Goal: Transaction & Acquisition: Book appointment/travel/reservation

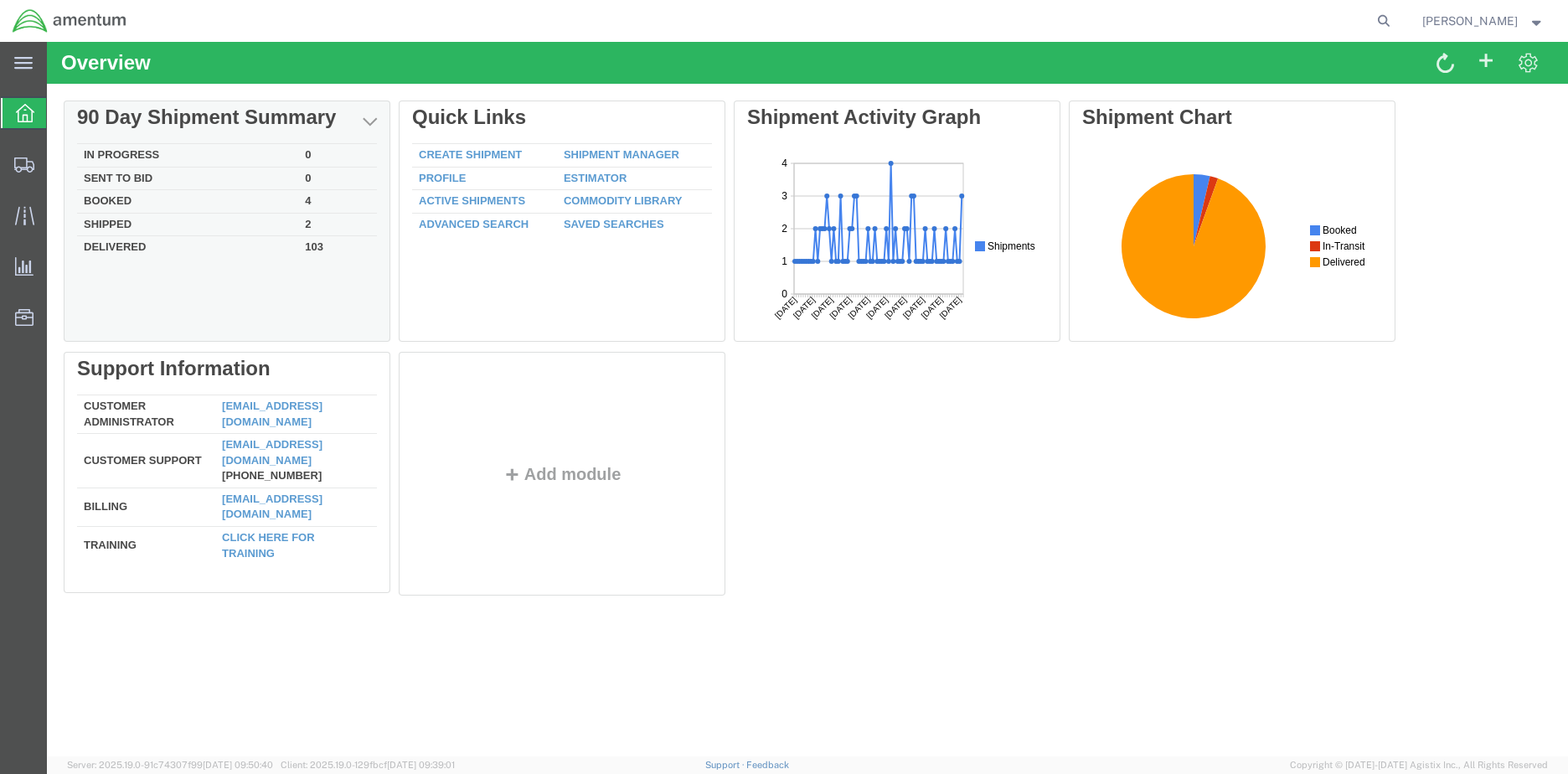
click at [148, 150] on td "In Progress" at bounding box center [187, 155] width 221 height 24
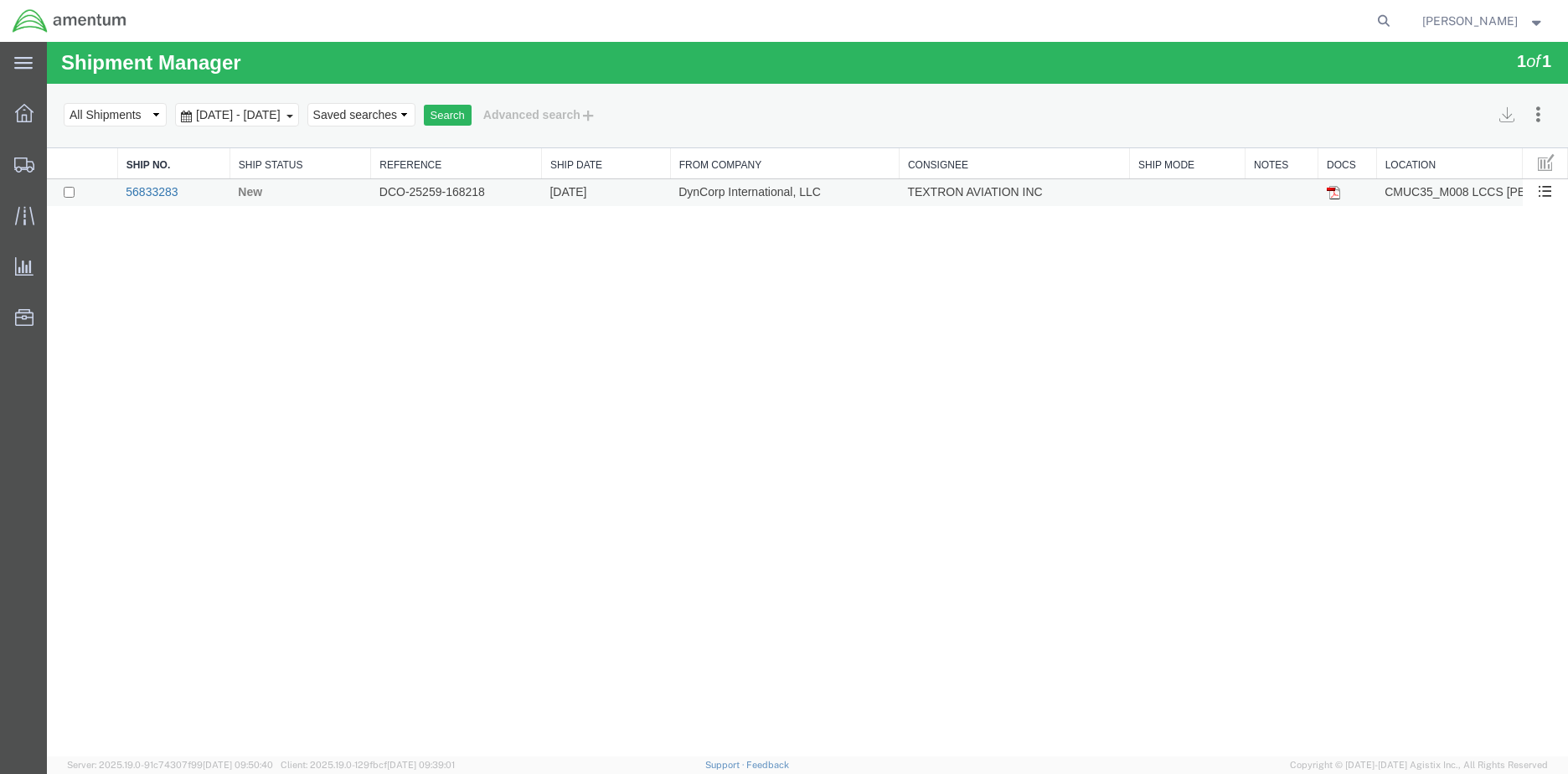
click at [165, 190] on link "56833283" at bounding box center [151, 191] width 52 height 13
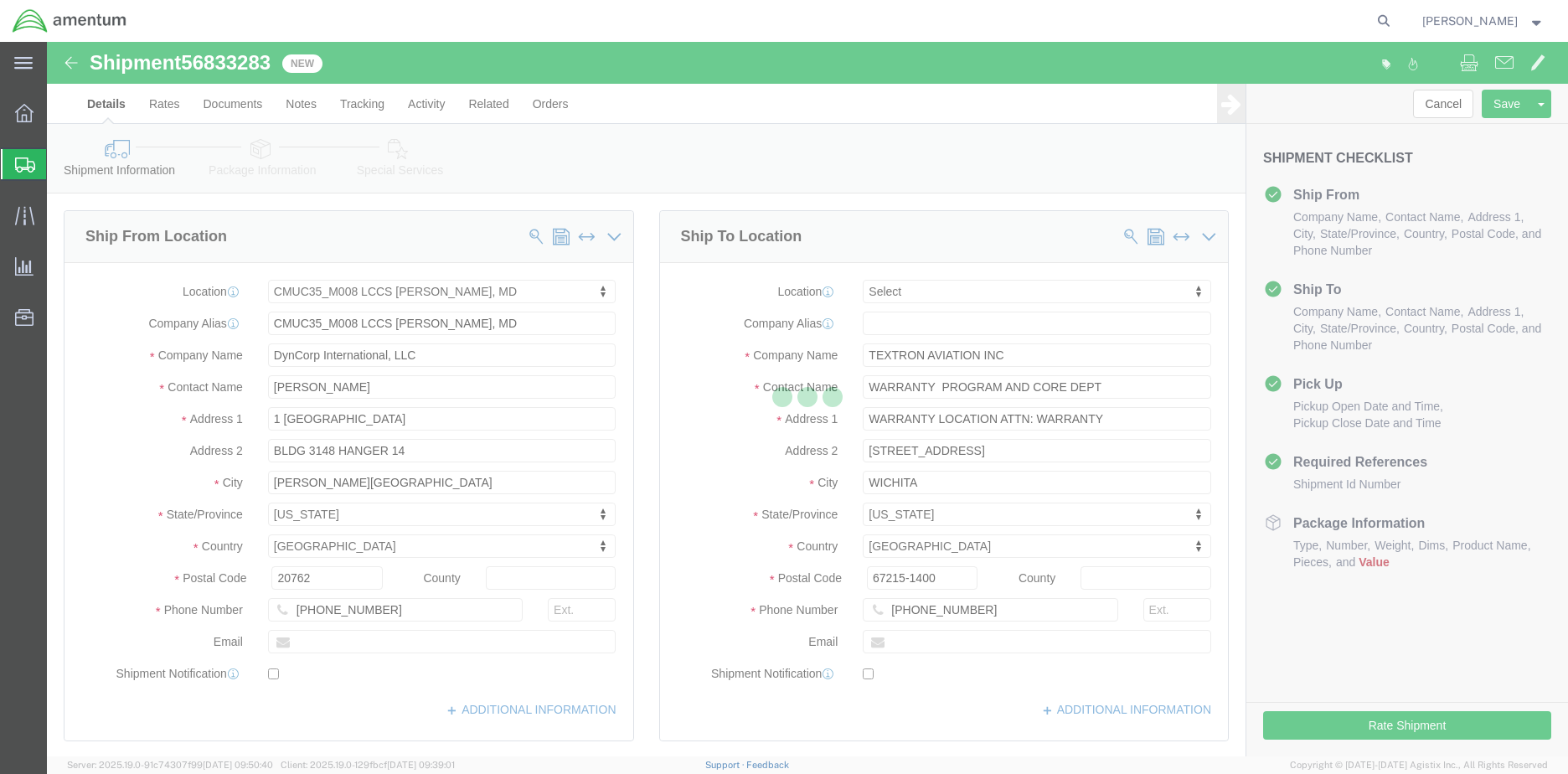
select select "42655"
select select
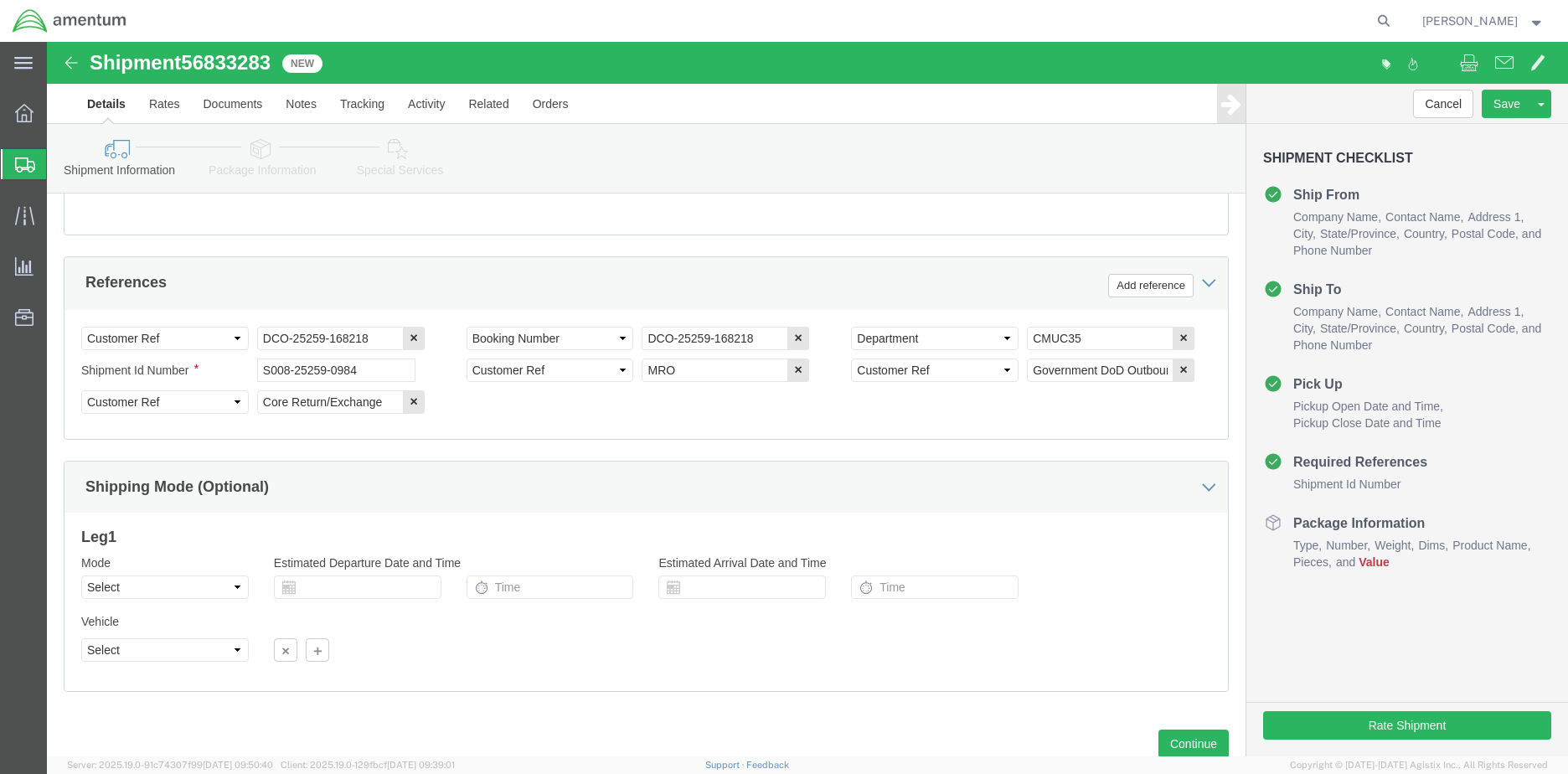
scroll to position [787, 0]
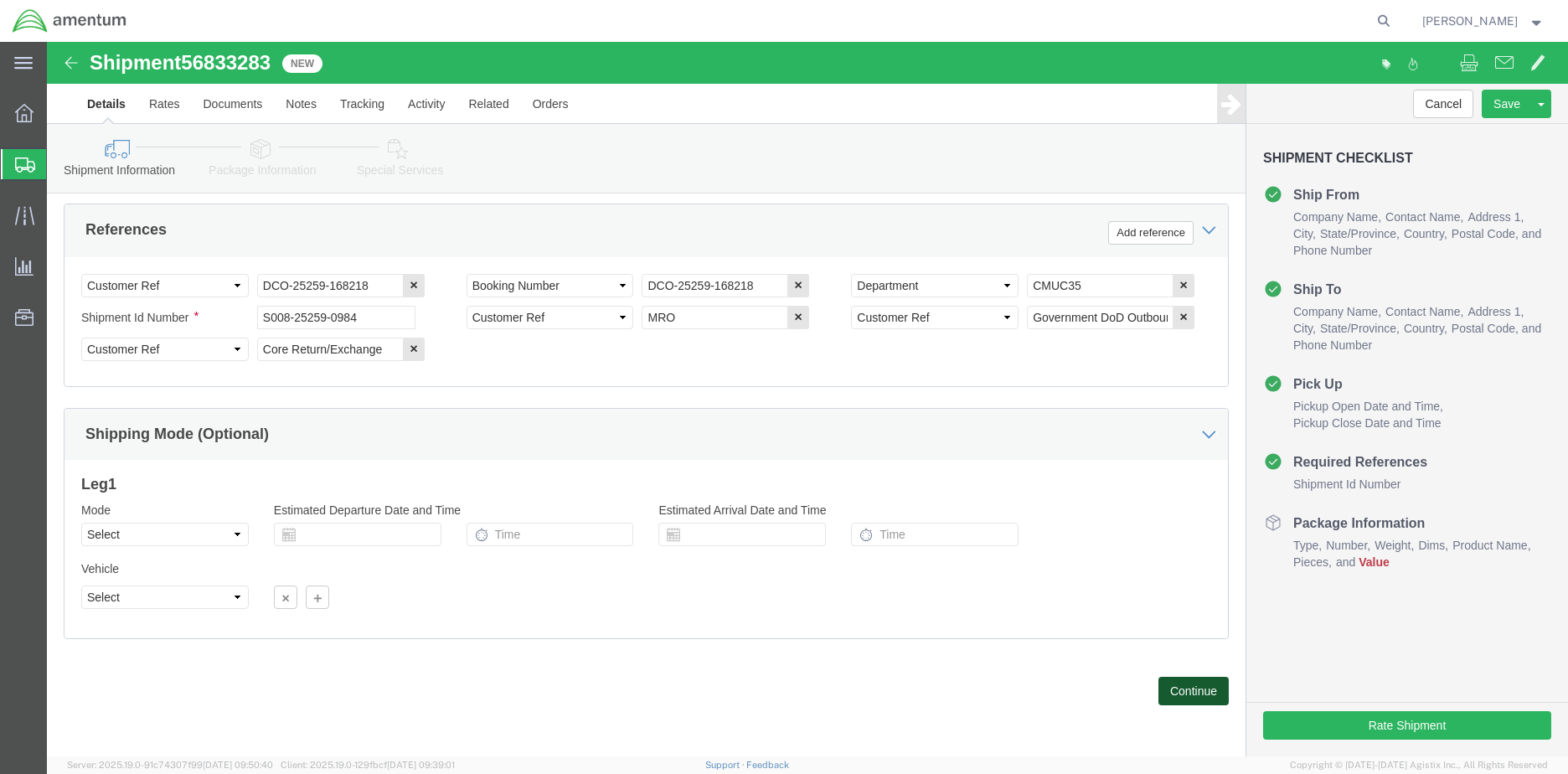
click button "Continue"
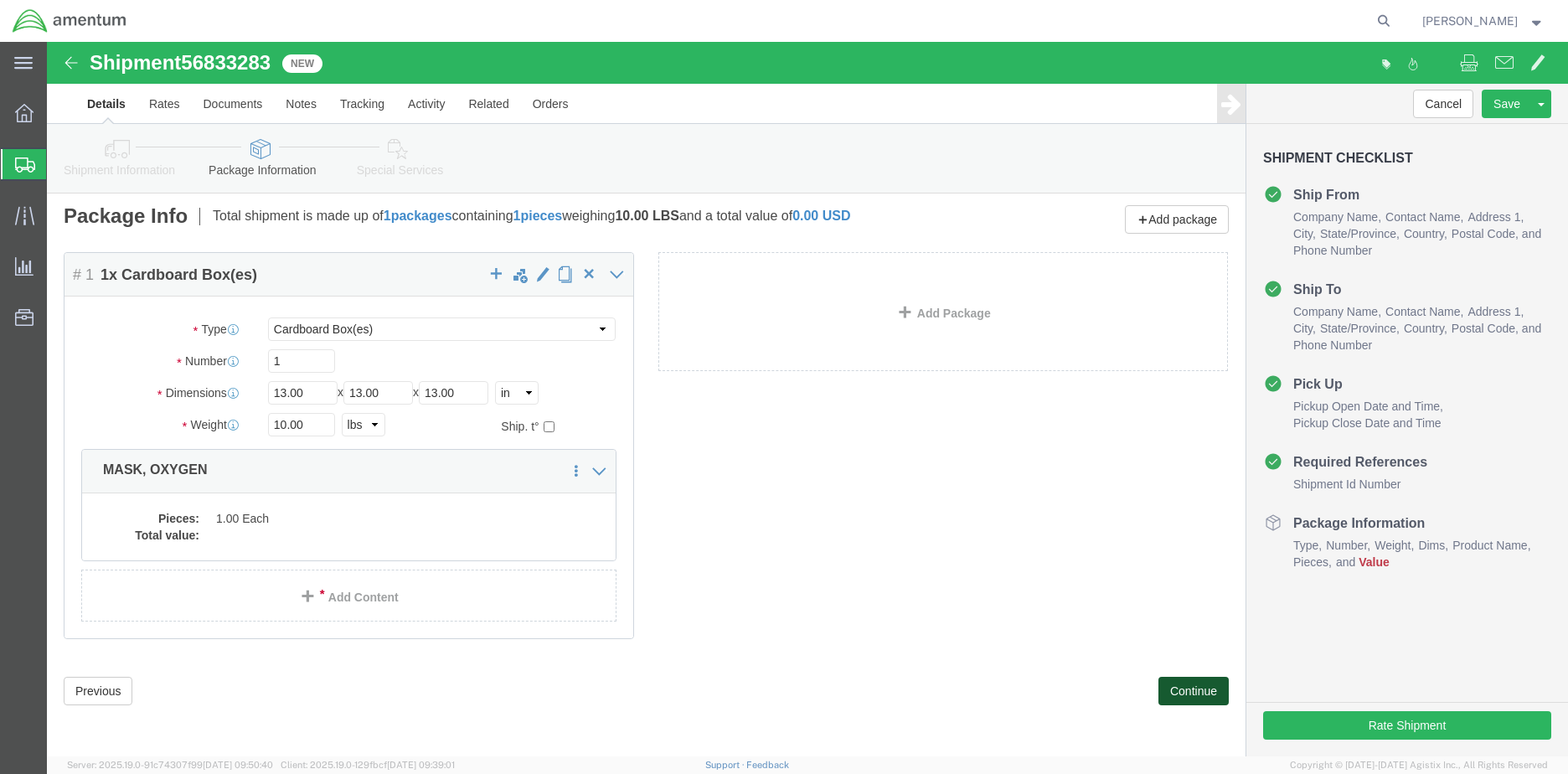
scroll to position [0, 0]
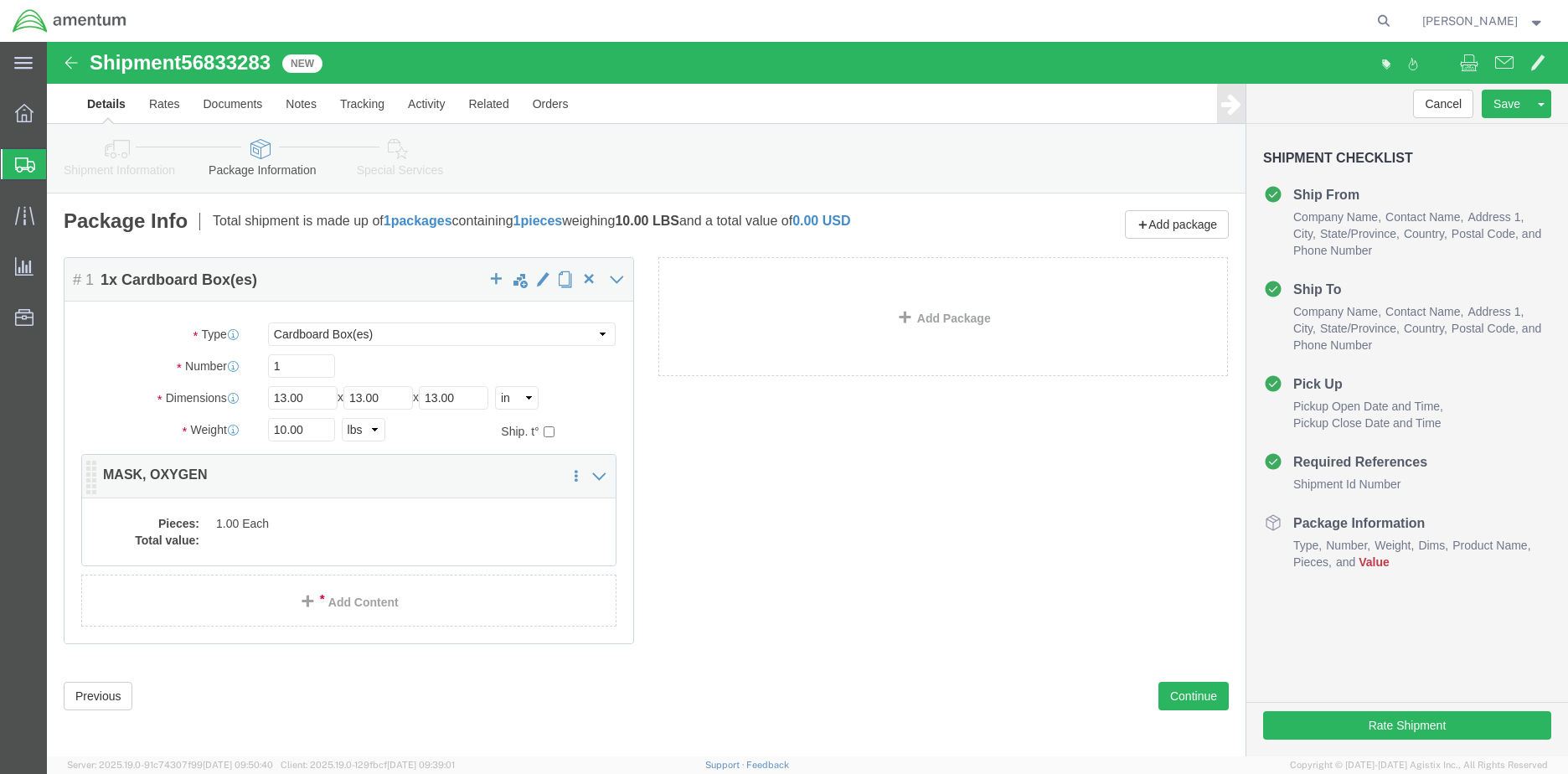
click dd "1.00 Each"
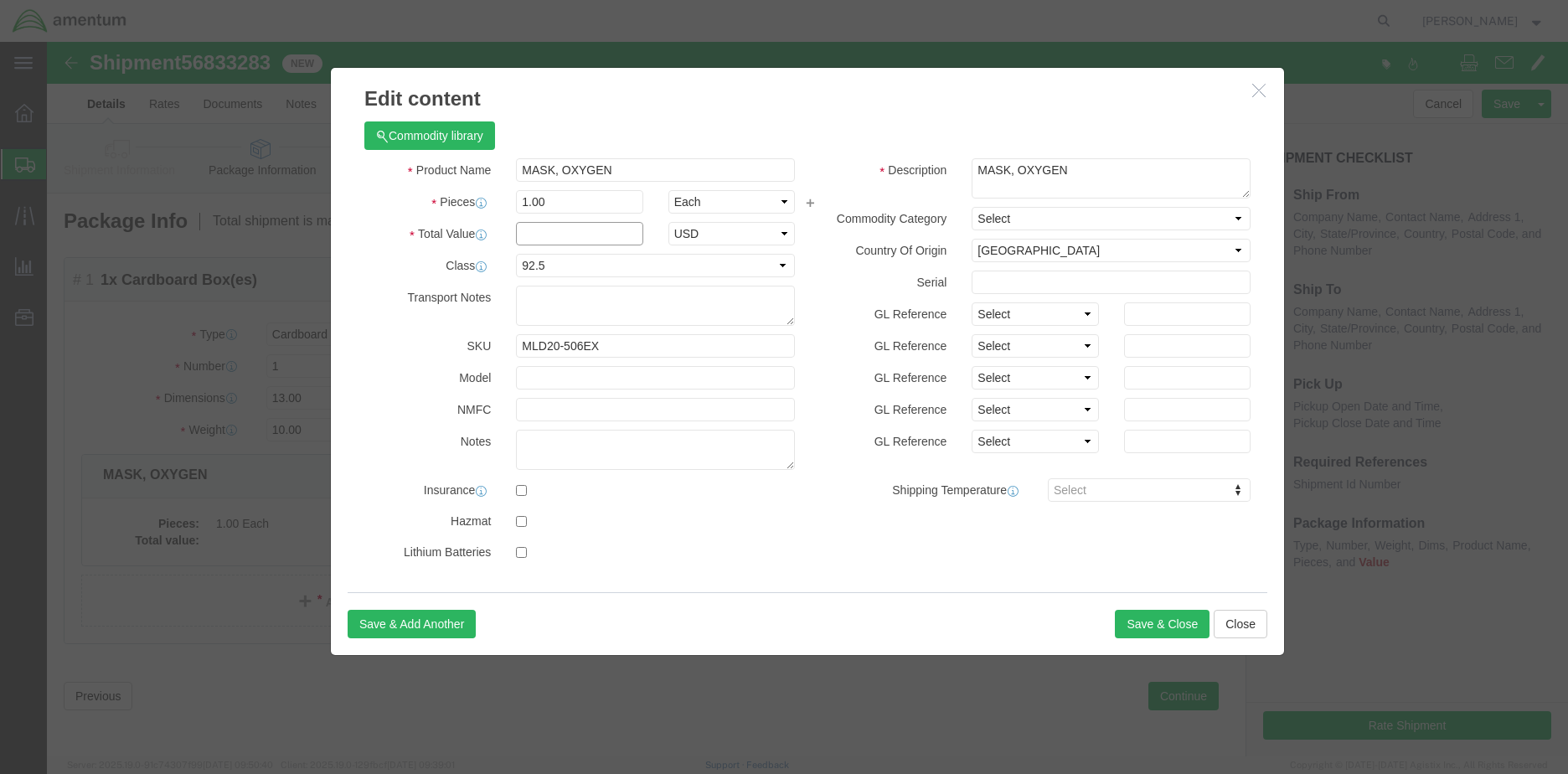
click input "text"
type input "2000.00"
click button "Save & Close"
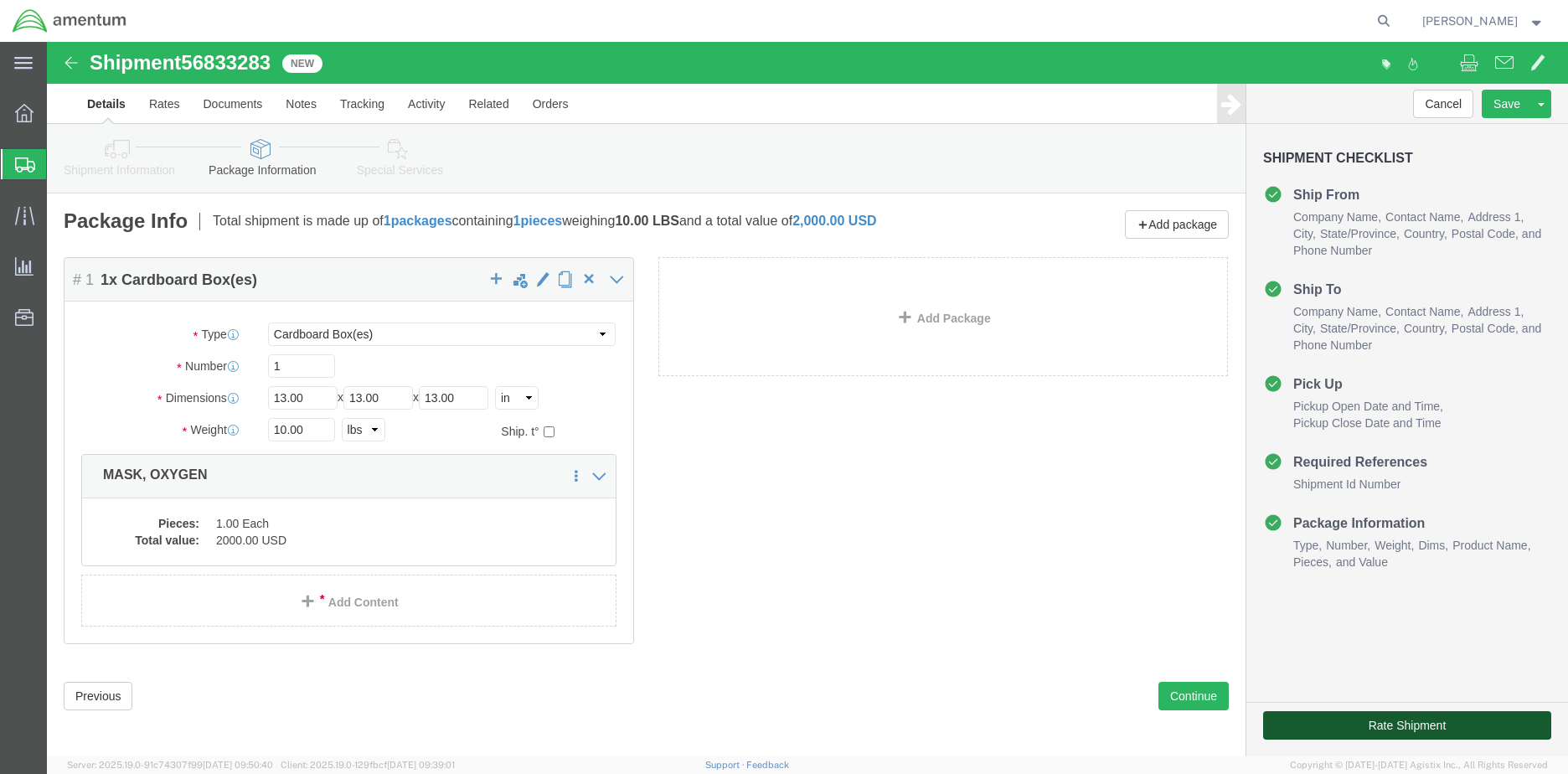
click button "Rate Shipment"
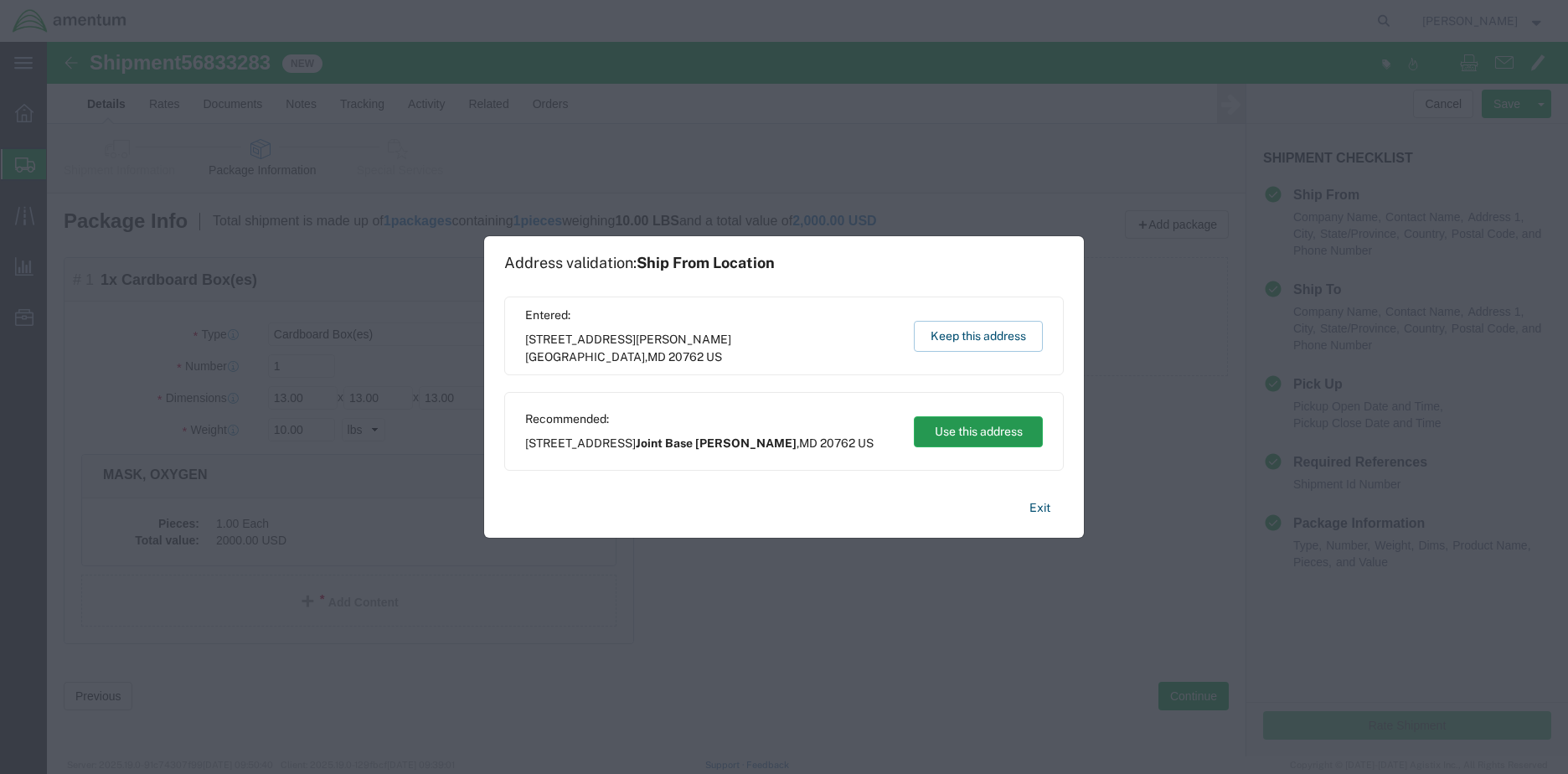
click at [978, 426] on button "Use this address" at bounding box center [978, 431] width 129 height 31
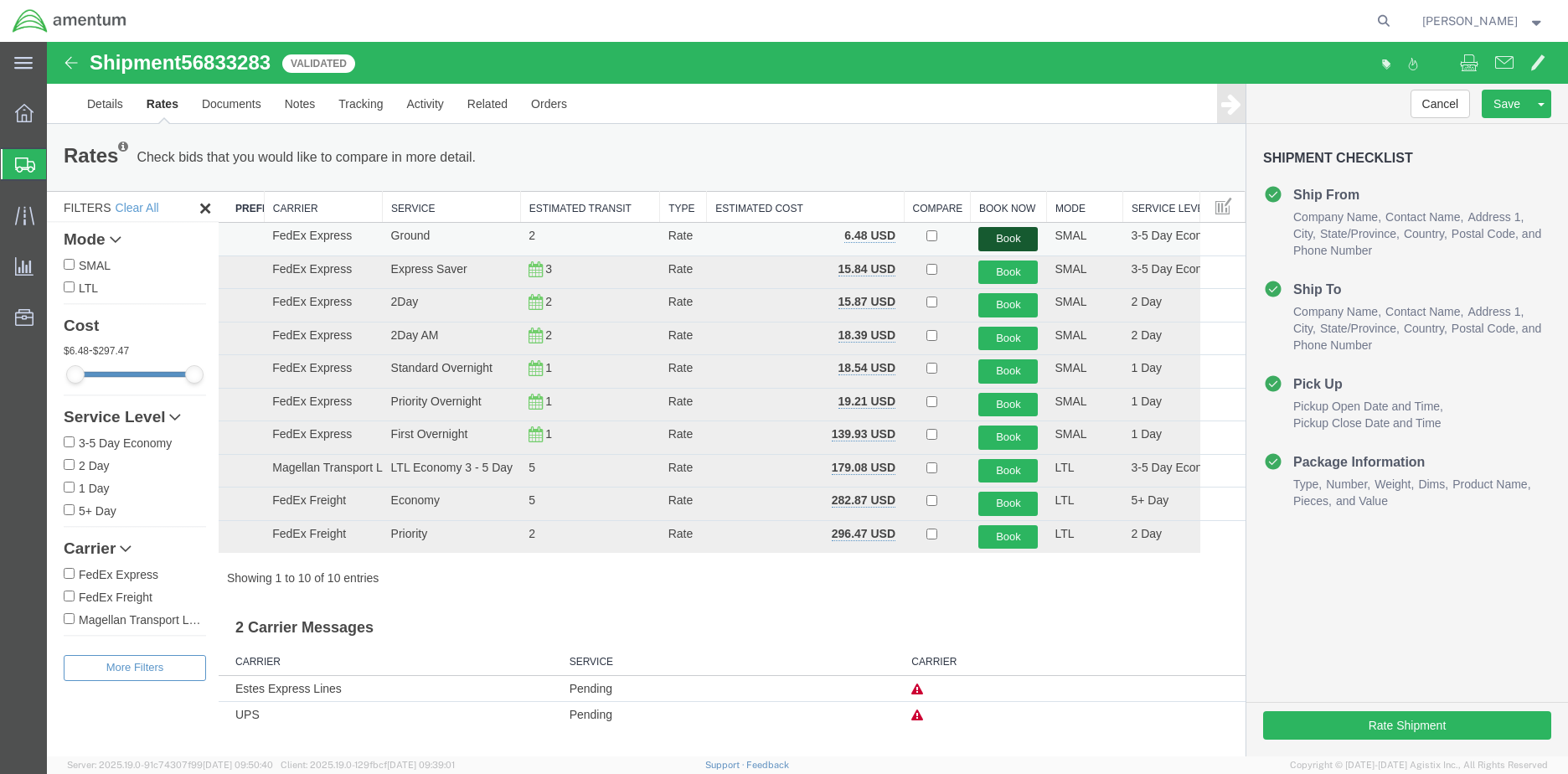
click at [1012, 236] on button "Book" at bounding box center [1008, 239] width 60 height 25
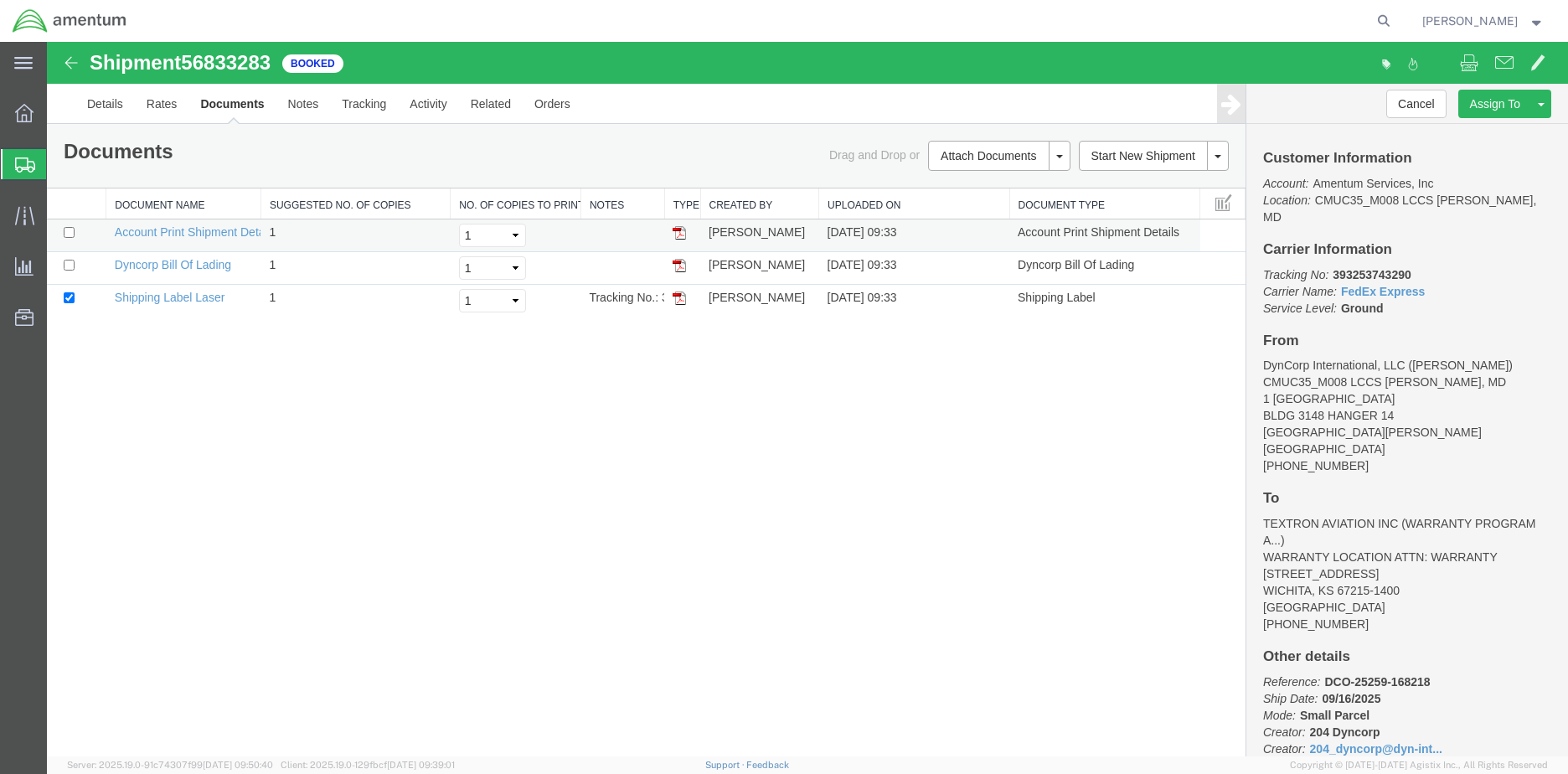
click at [676, 236] on img at bounding box center [679, 232] width 13 height 13
click at [64, 300] on td at bounding box center [77, 300] width 60 height 32
click at [67, 297] on input "checkbox" at bounding box center [69, 298] width 11 height 11
checkbox input "false"
click at [682, 264] on img at bounding box center [679, 264] width 13 height 13
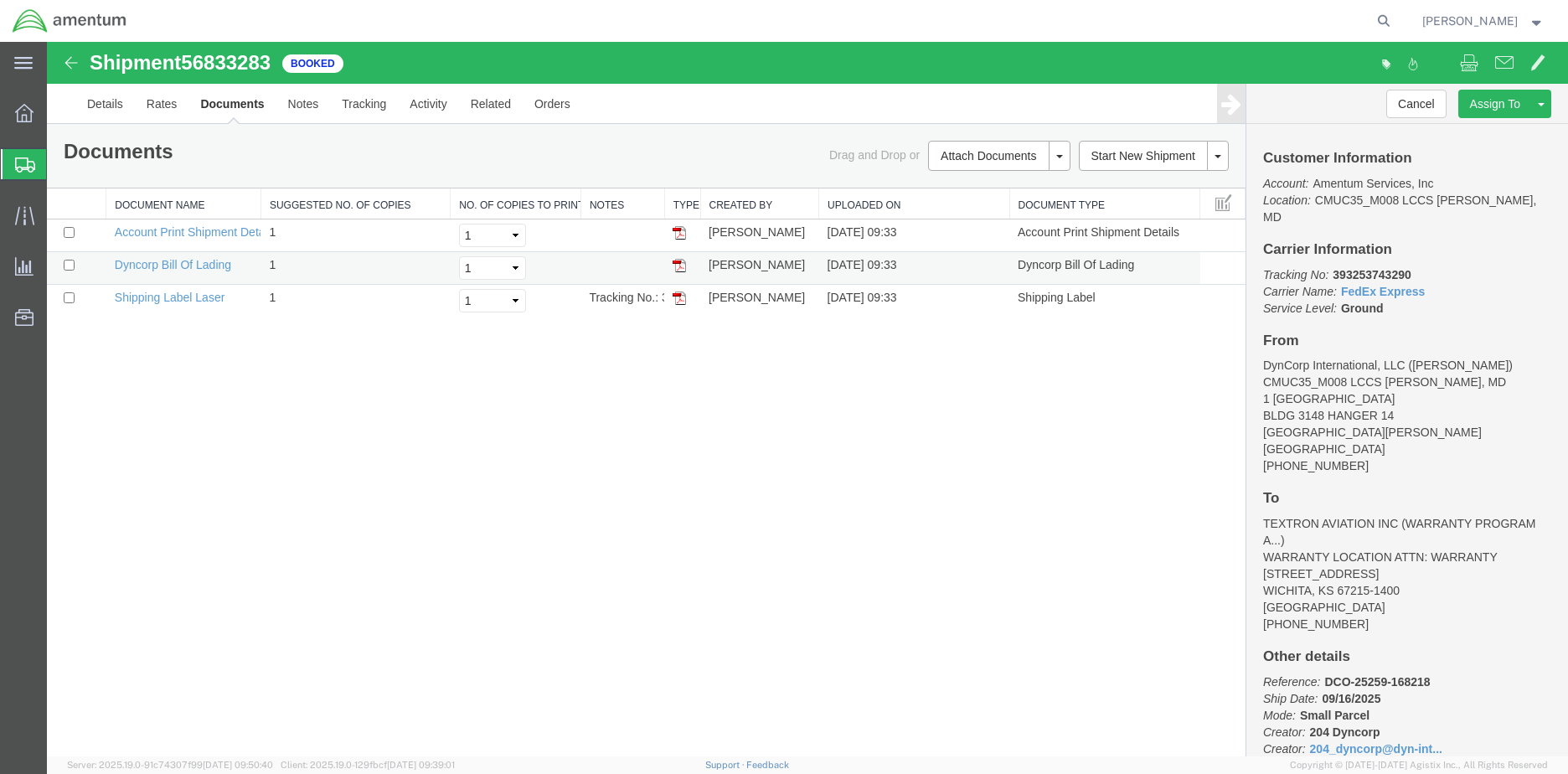
click at [682, 264] on img at bounding box center [679, 264] width 13 height 13
click at [673, 296] on img at bounding box center [679, 298] width 13 height 13
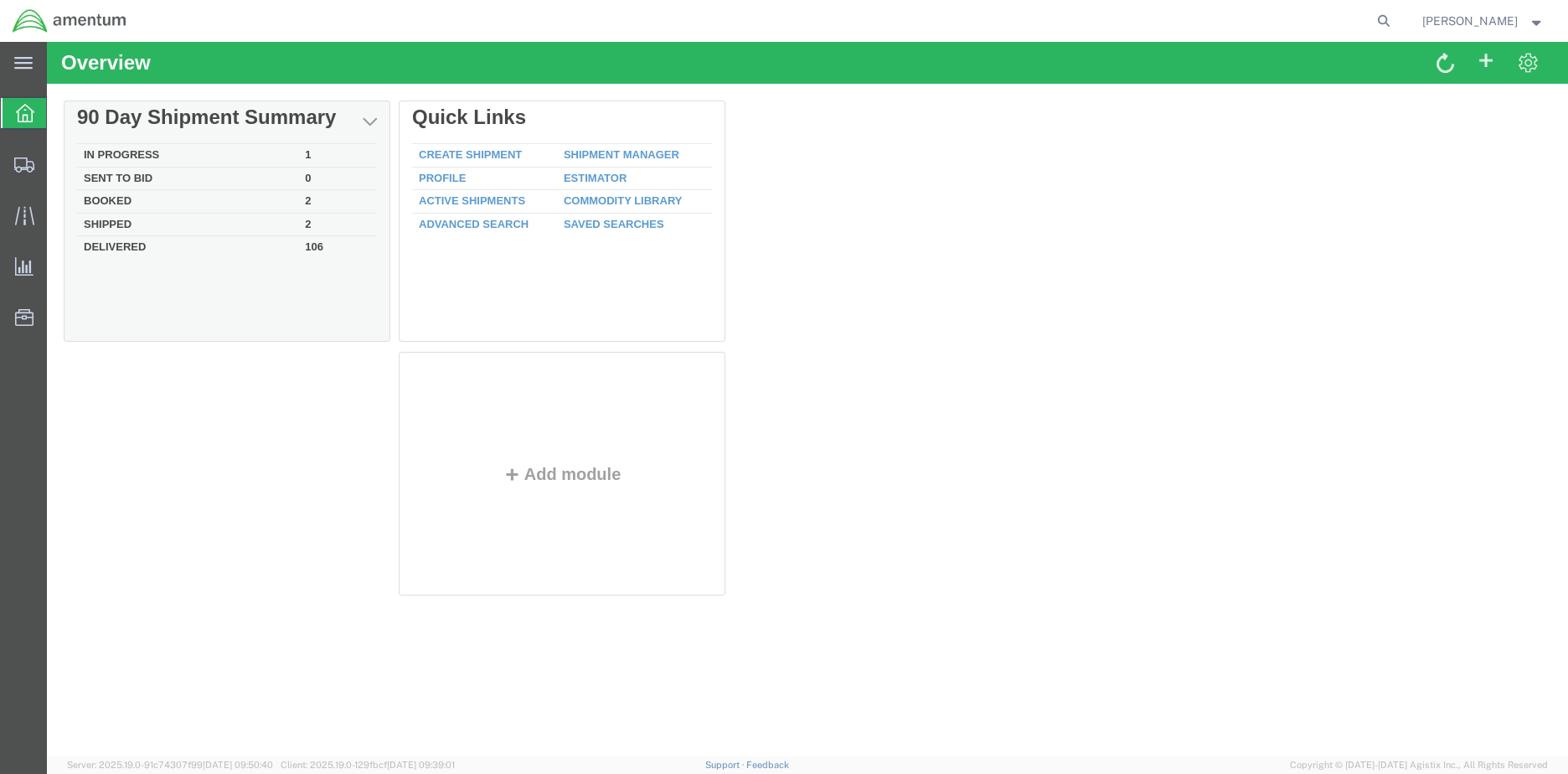
click at [150, 155] on td "In Progress" at bounding box center [187, 155] width 221 height 24
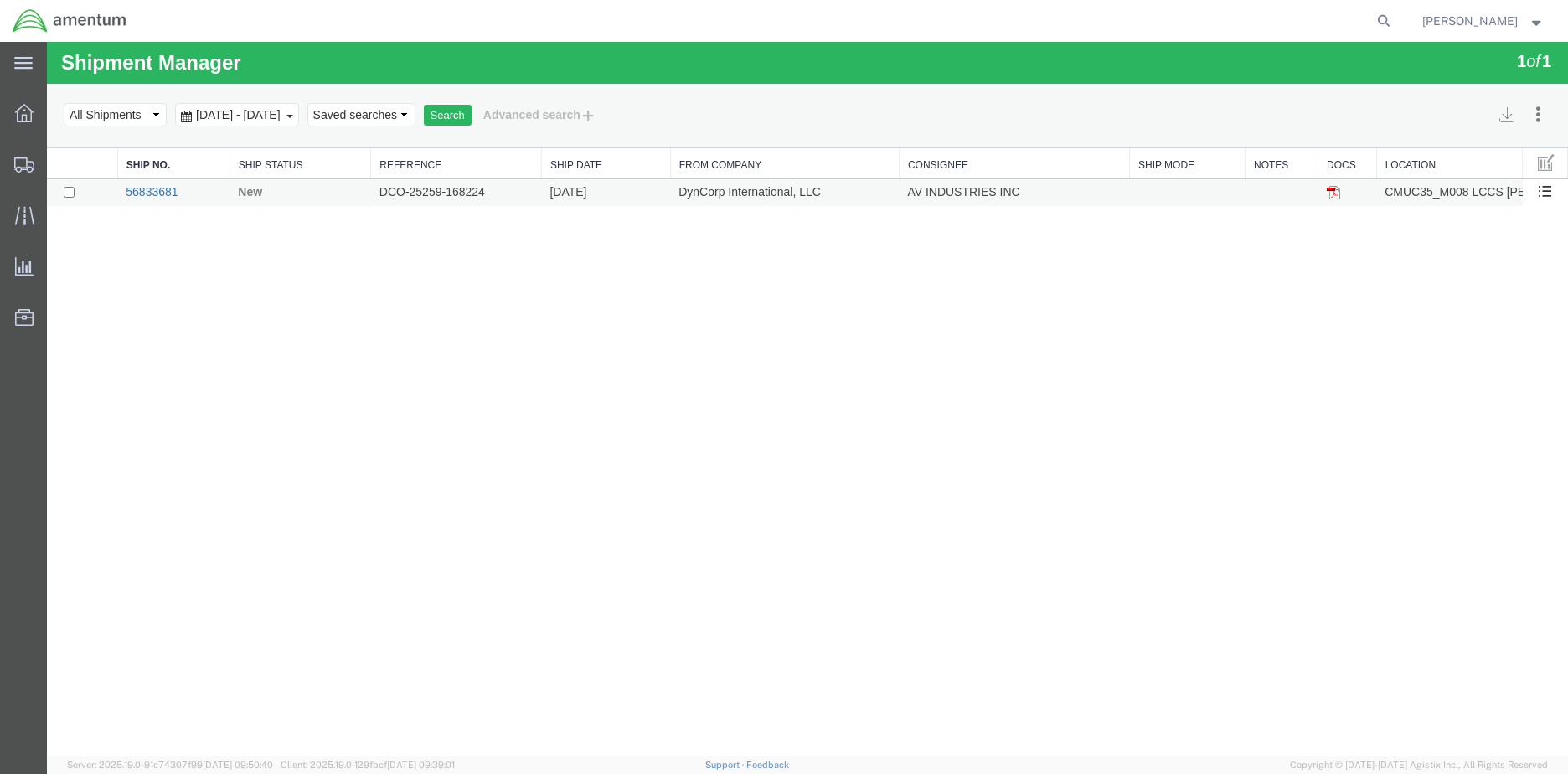
click at [165, 191] on link "56833681" at bounding box center [151, 191] width 52 height 13
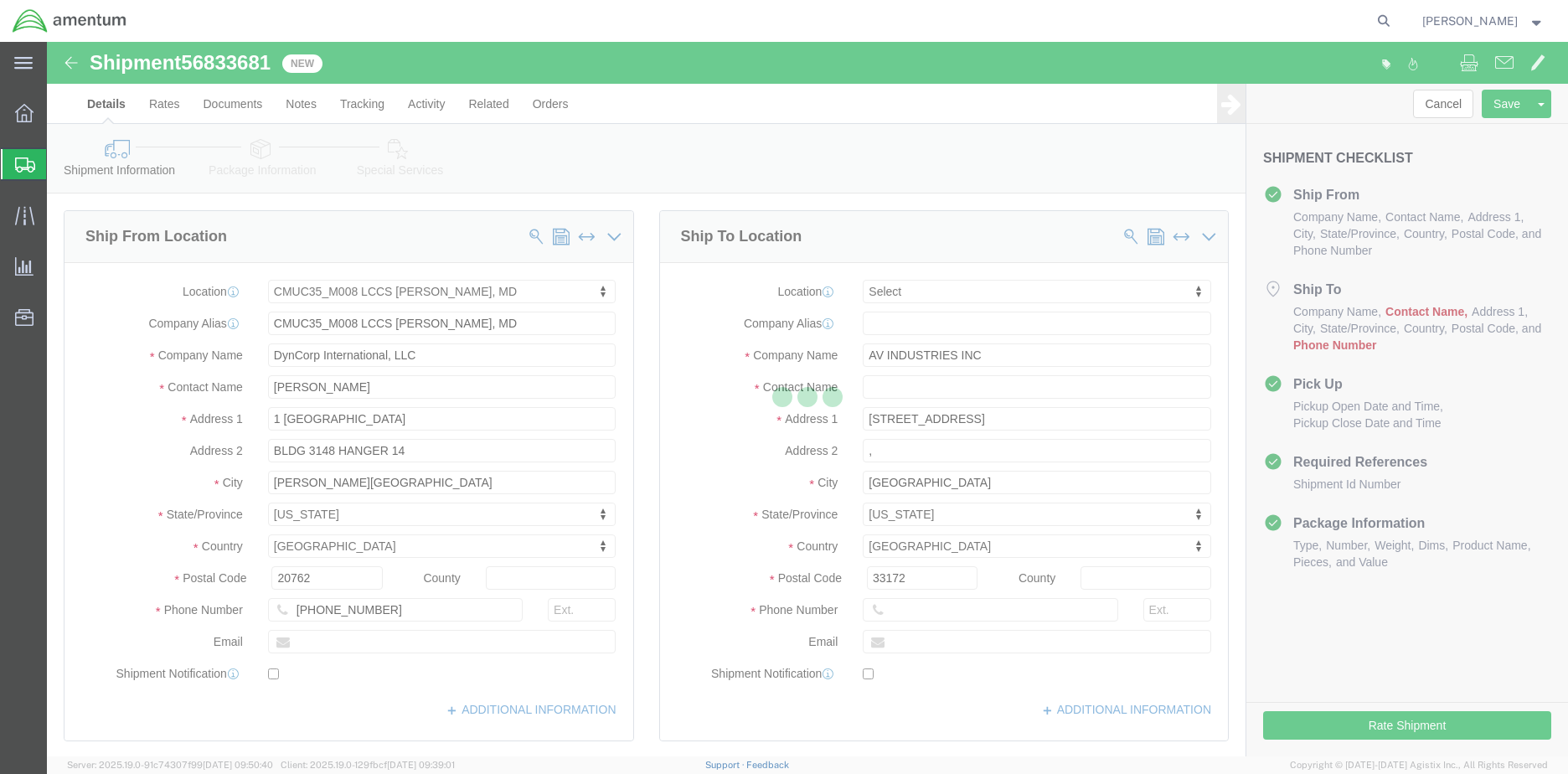
select select "42655"
select select
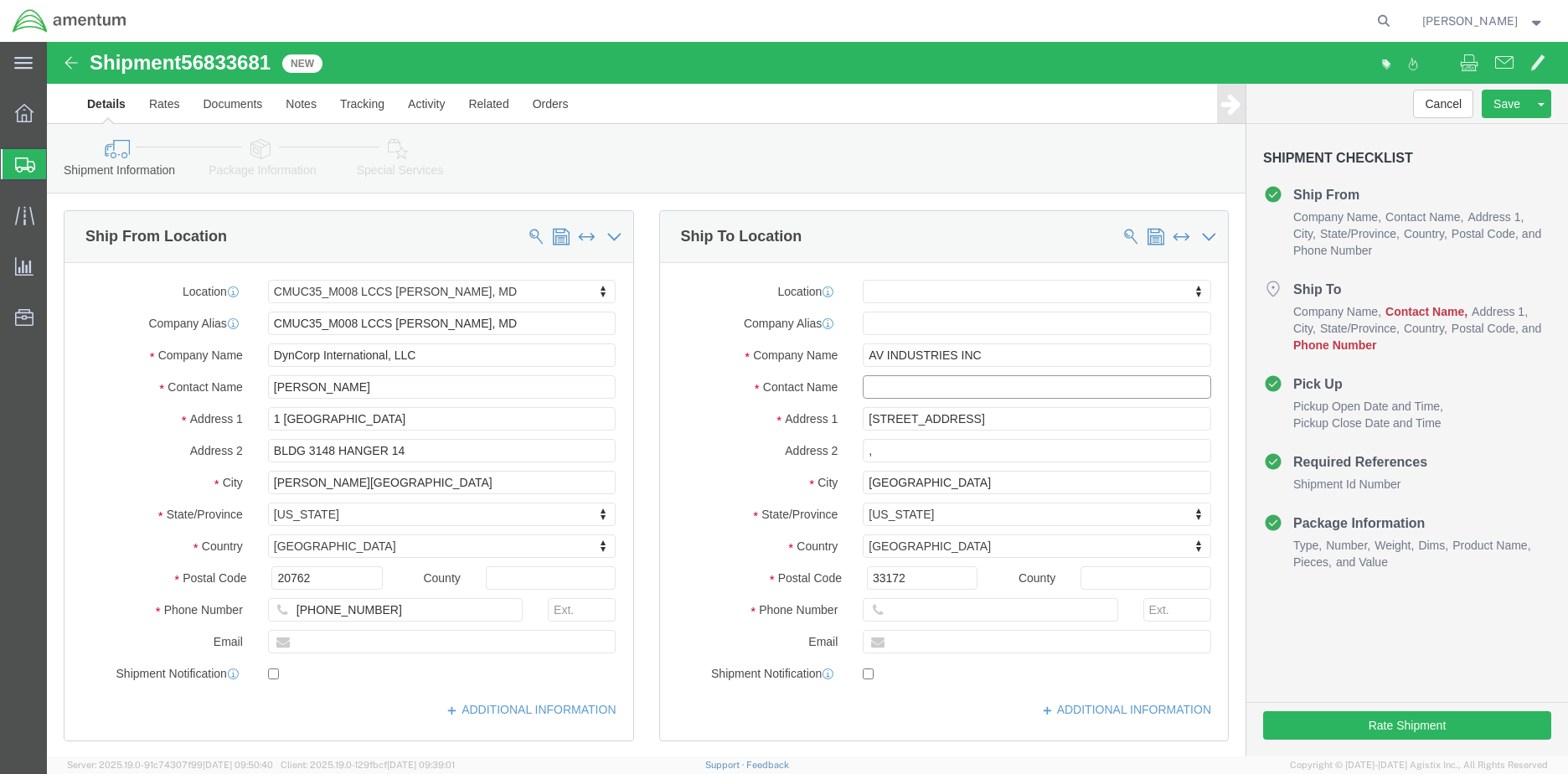
click input "text"
type input "[PERSON_NAME]"
click input "text"
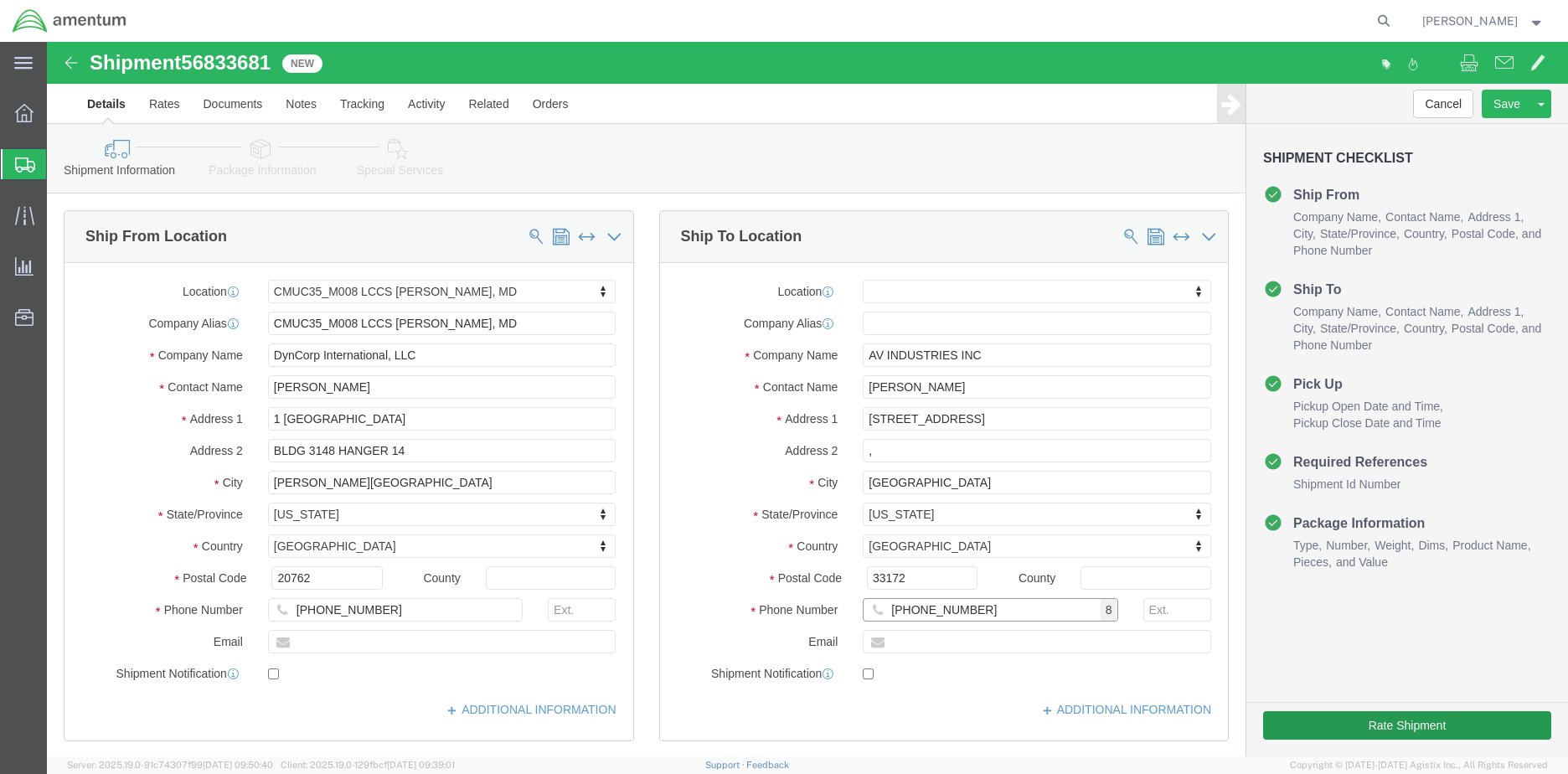
type input "[PHONE_NUMBER]"
click button "Rate Shipment"
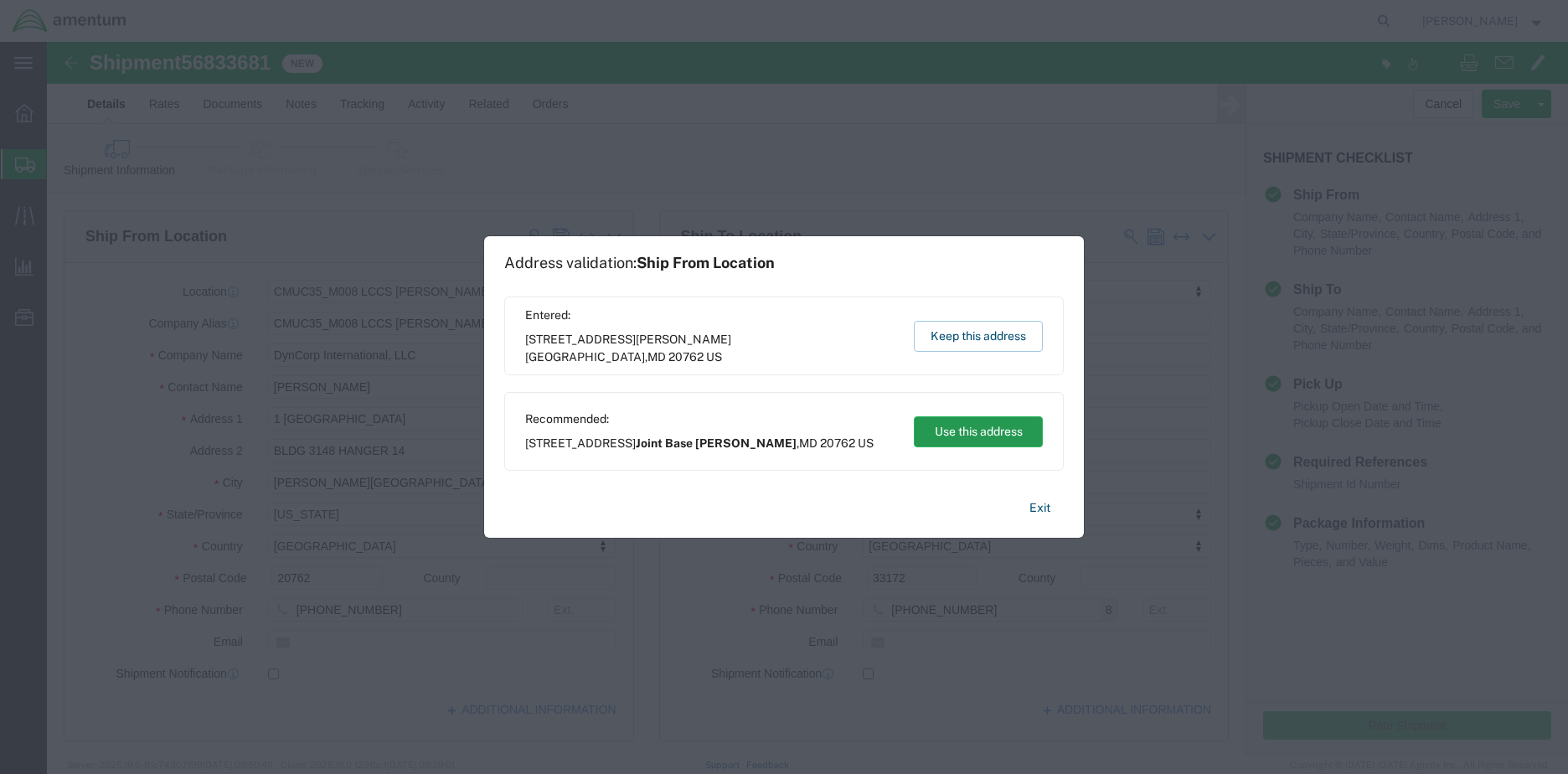
drag, startPoint x: 965, startPoint y: 428, endPoint x: 918, endPoint y: 385, distance: 63.7
click at [965, 428] on button "Use this address" at bounding box center [978, 431] width 129 height 31
type input "Joint Base [PERSON_NAME]"
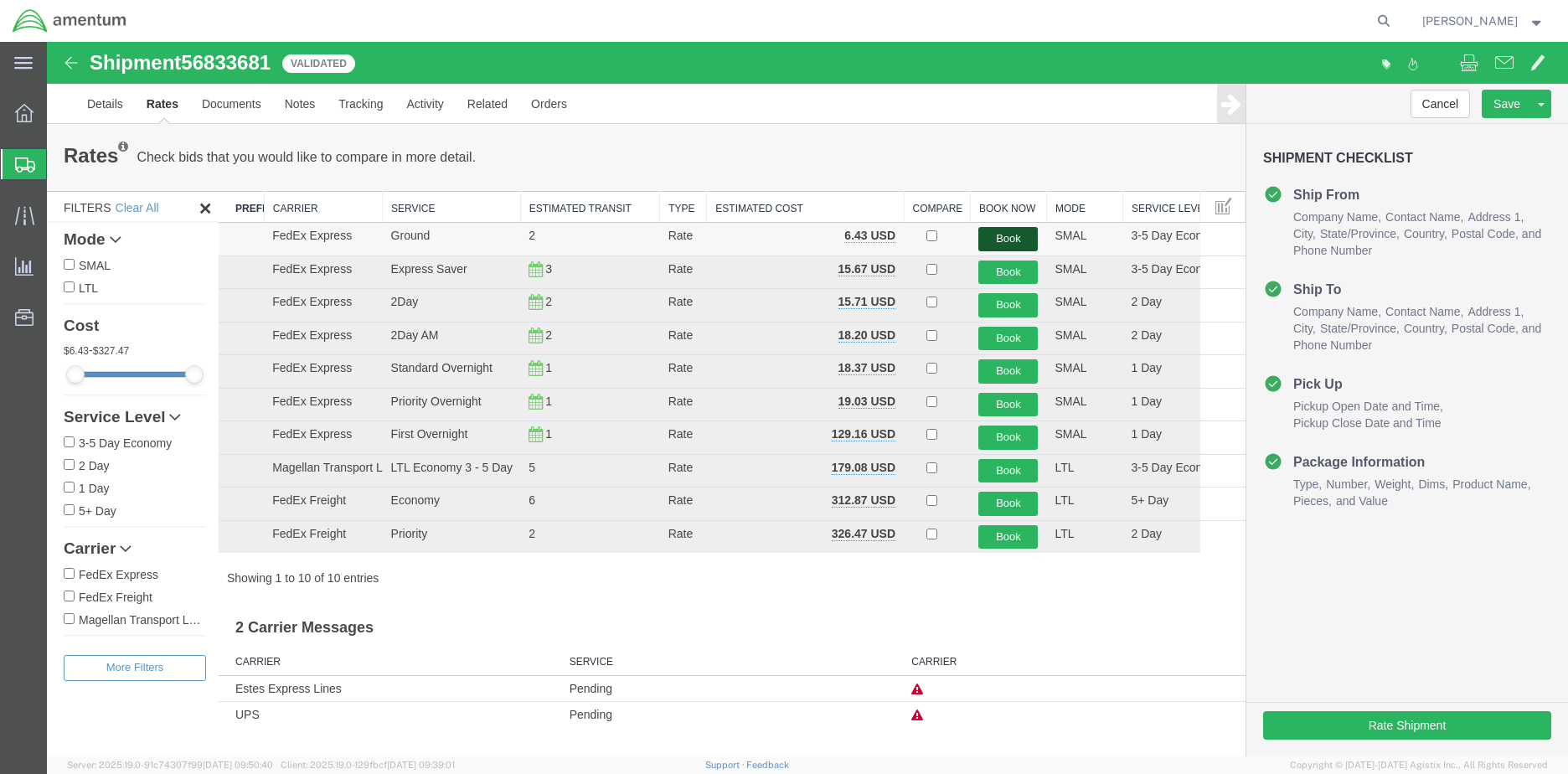
click at [1014, 239] on button "Book" at bounding box center [1008, 239] width 60 height 25
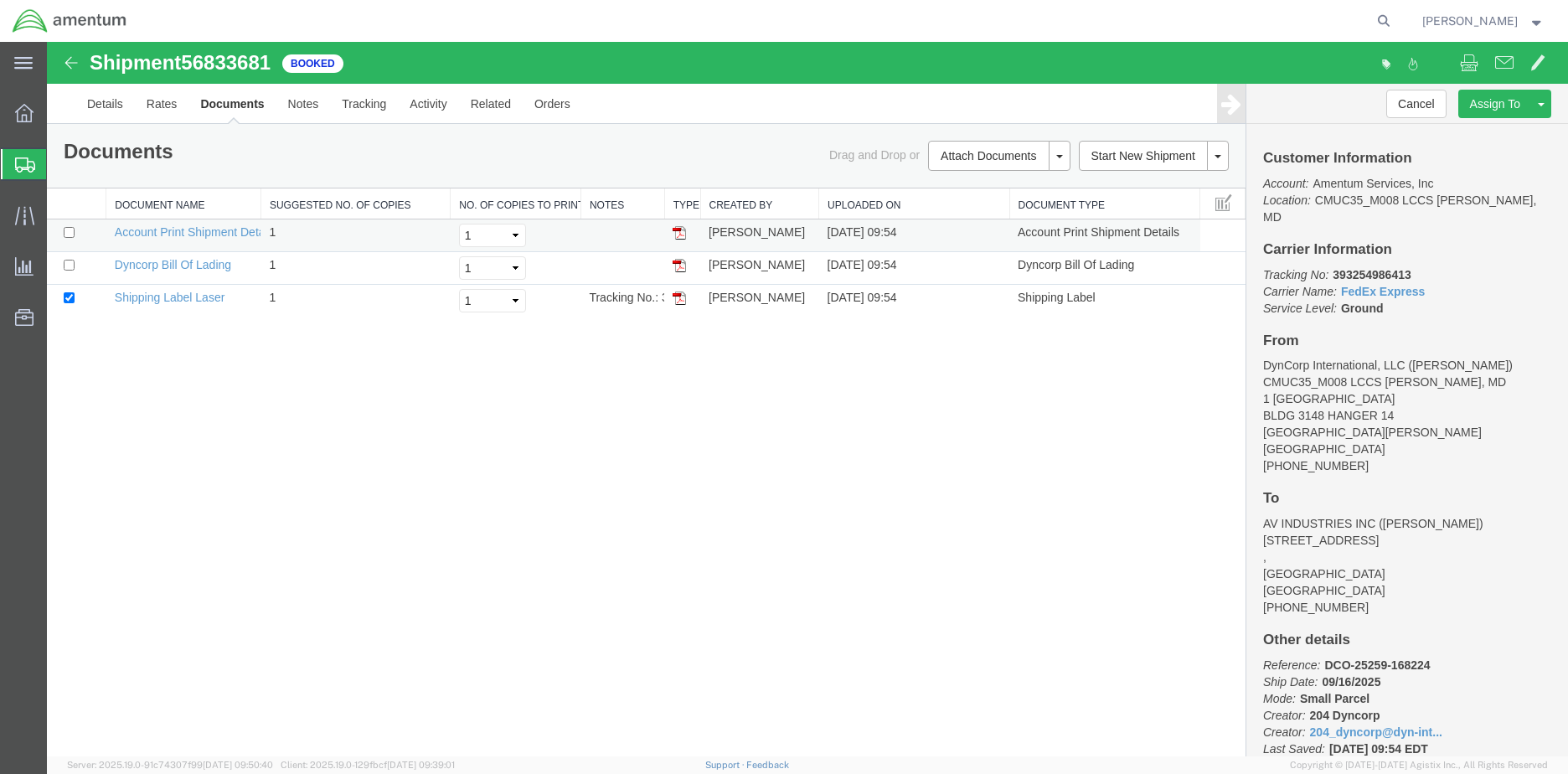
click at [679, 236] on img at bounding box center [679, 232] width 13 height 13
click at [65, 297] on input "checkbox" at bounding box center [69, 298] width 11 height 11
checkbox input "false"
click at [681, 265] on img at bounding box center [679, 264] width 13 height 13
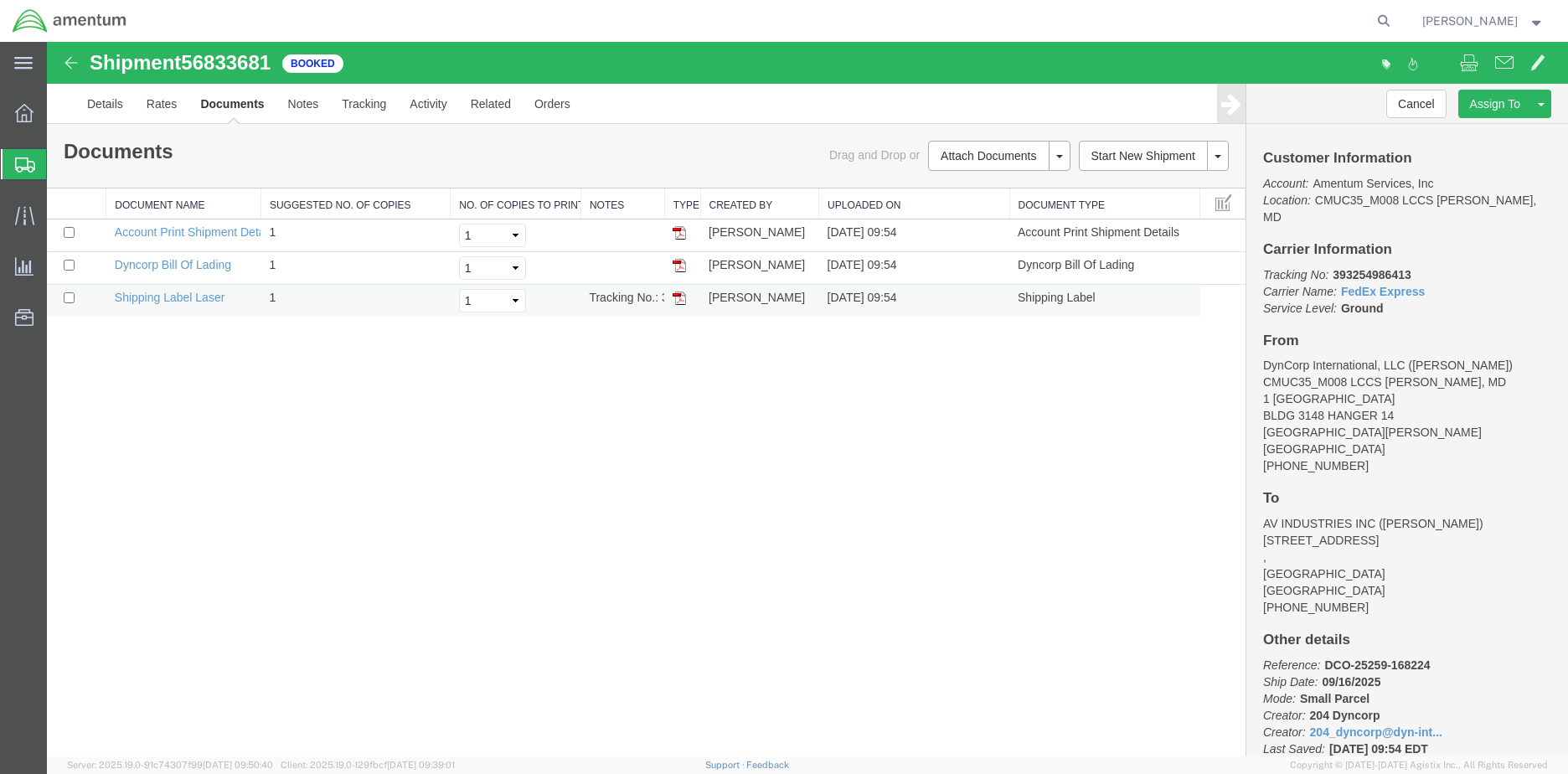
click at [681, 299] on img at bounding box center [679, 298] width 13 height 13
